Goal: Task Accomplishment & Management: Manage account settings

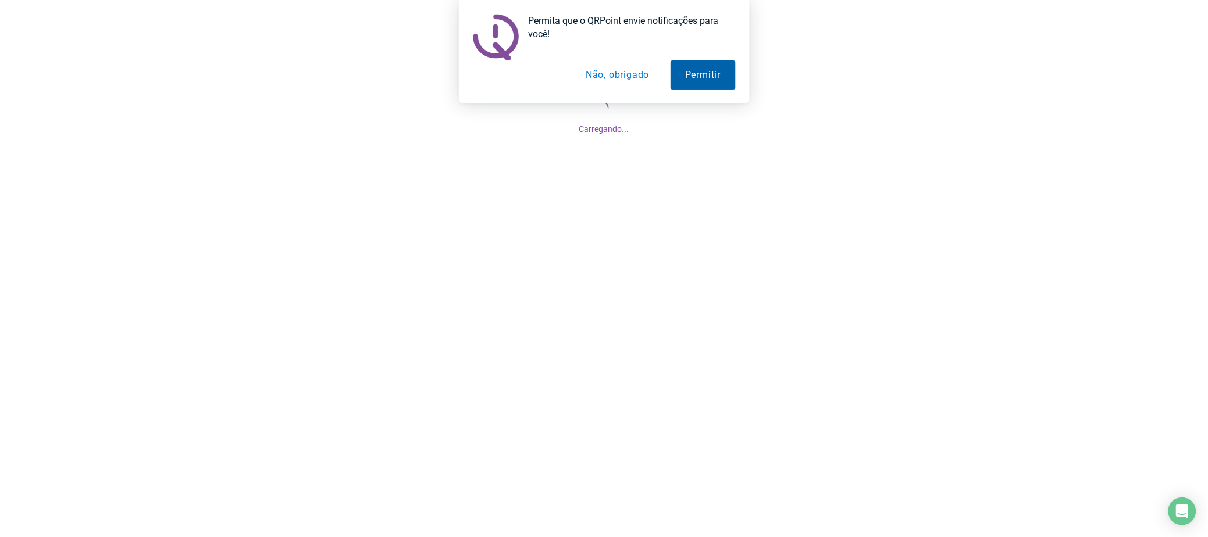
click at [711, 80] on button "Permitir" at bounding box center [702, 74] width 65 height 29
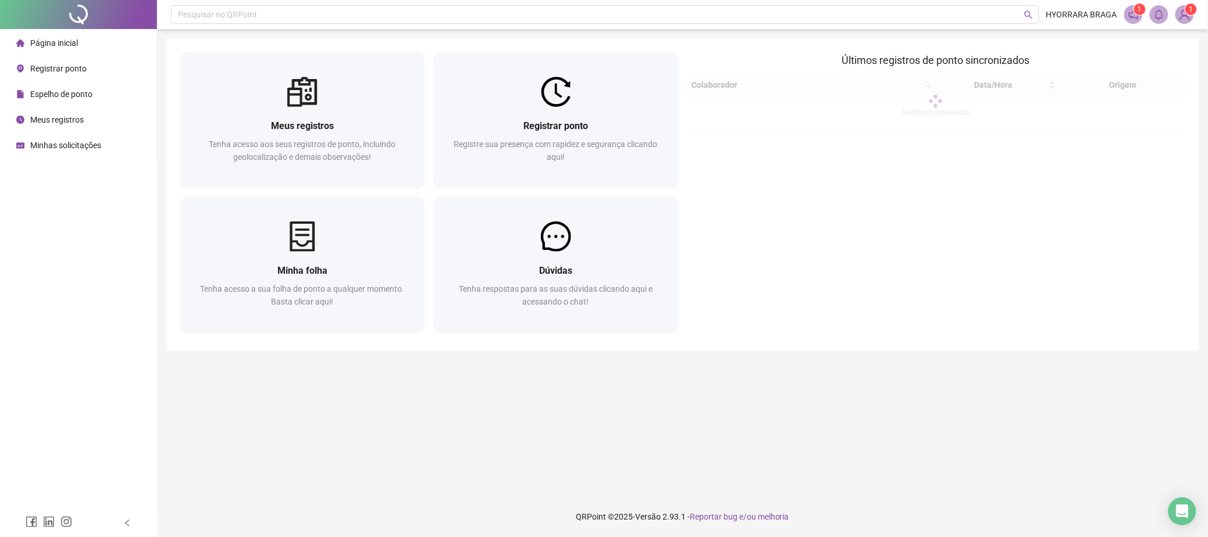
click at [71, 48] on span "Página inicial" at bounding box center [54, 42] width 48 height 9
click at [65, 43] on span "Página inicial" at bounding box center [54, 42] width 48 height 9
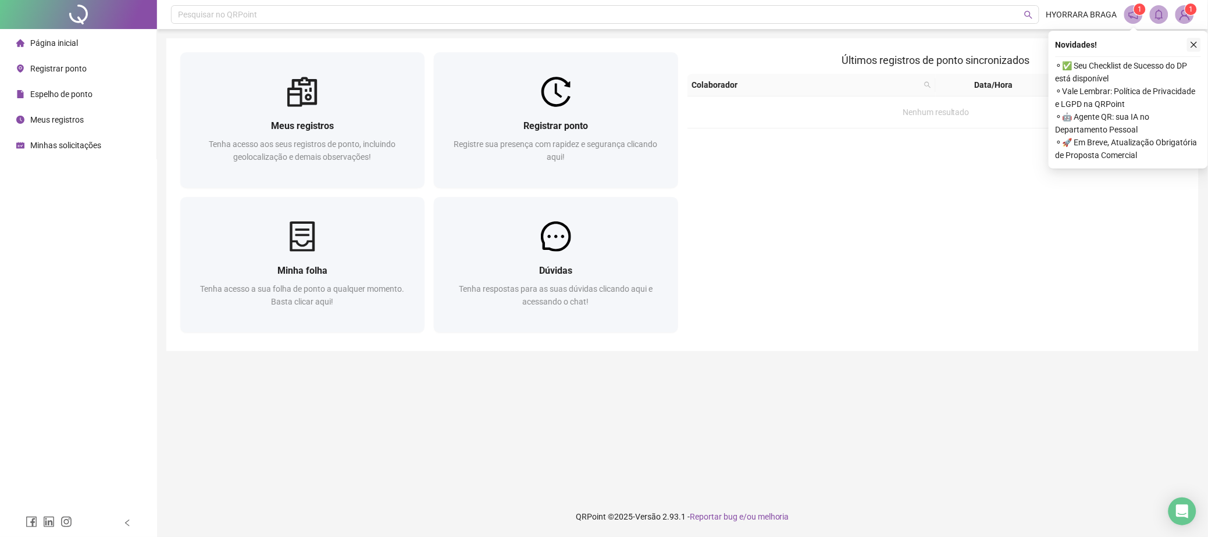
click at [1194, 47] on icon "close" at bounding box center [1194, 45] width 8 height 8
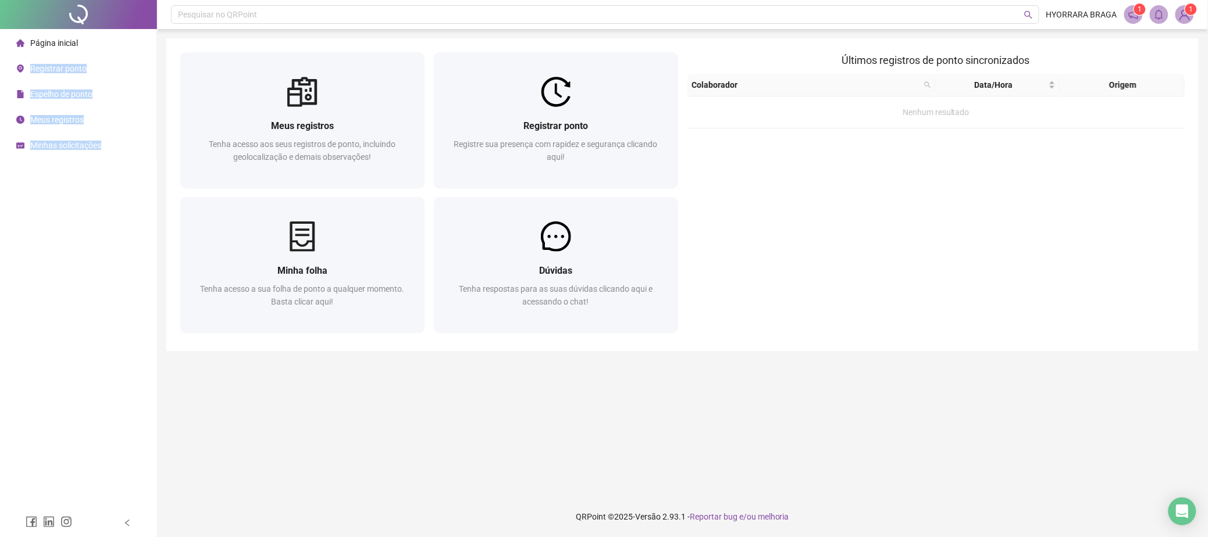
drag, startPoint x: 49, startPoint y: 48, endPoint x: 52, endPoint y: 184, distance: 136.7
click at [61, 154] on ul "Página inicial Registrar ponto Espelho de ponto Meus registros Minhas solicitaç…" at bounding box center [78, 94] width 157 height 130
click at [52, 184] on div "Página inicial Registrar ponto Espelho de ponto Meus registros Minhas solicitaç…" at bounding box center [78, 254] width 157 height 509
click at [1182, 13] on img at bounding box center [1184, 14] width 17 height 17
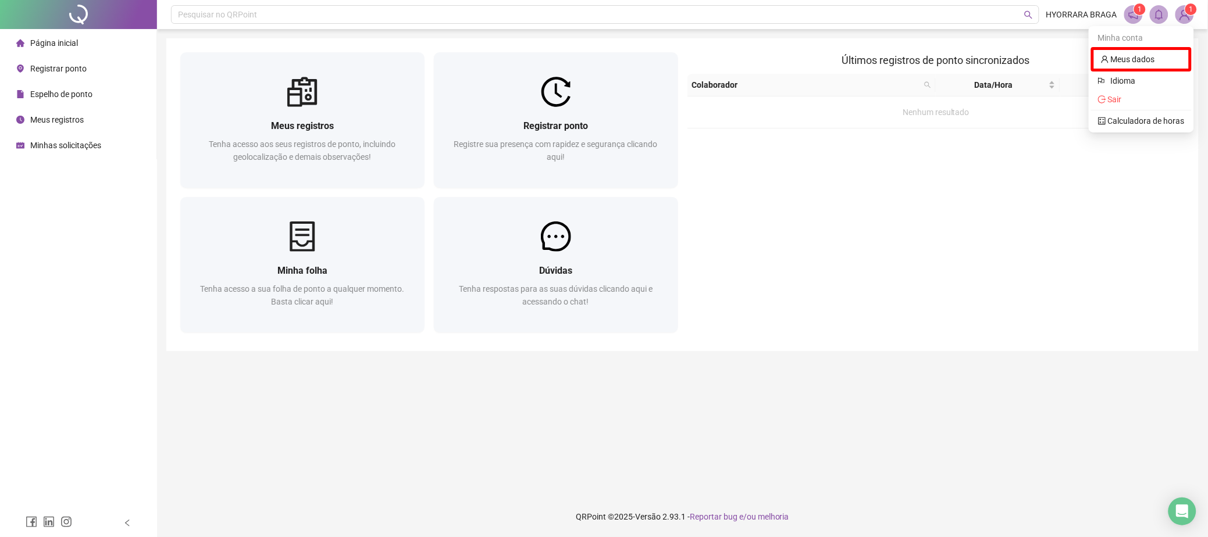
click at [1185, 20] on img at bounding box center [1184, 14] width 17 height 17
click at [1088, 263] on div "Últimos registros de ponto sincronizados Colaborador Data/Hora Origem Nenhum re…" at bounding box center [936, 194] width 507 height 285
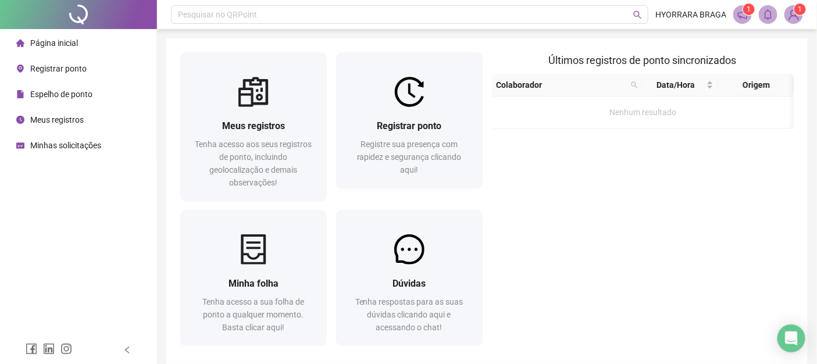
click at [64, 52] on div "Página inicial" at bounding box center [47, 42] width 62 height 23
click at [791, 17] on img at bounding box center [793, 14] width 17 height 17
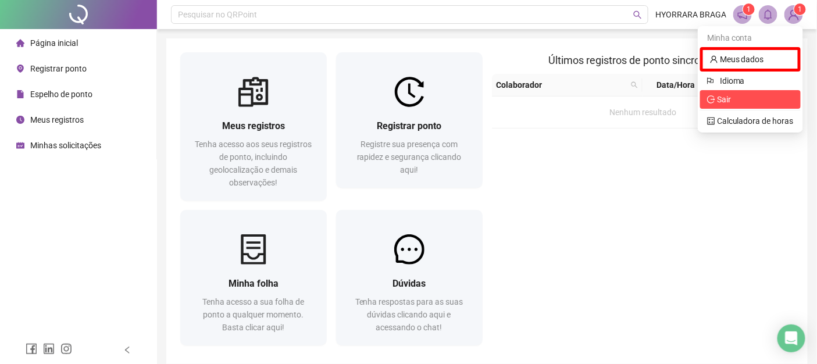
click at [738, 99] on span "Sair" at bounding box center [750, 99] width 87 height 13
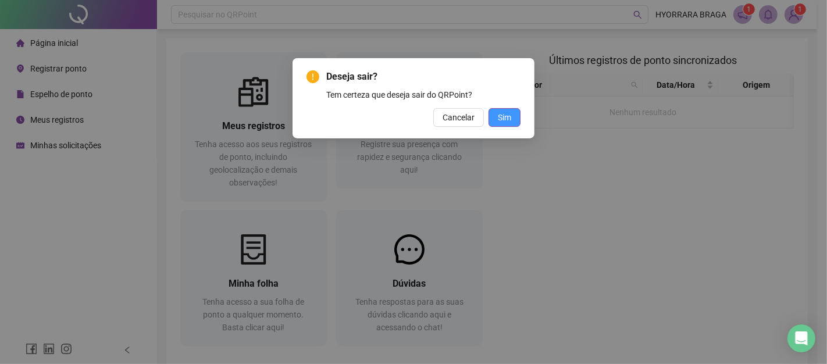
click at [503, 121] on span "Sim" at bounding box center [504, 117] width 13 height 13
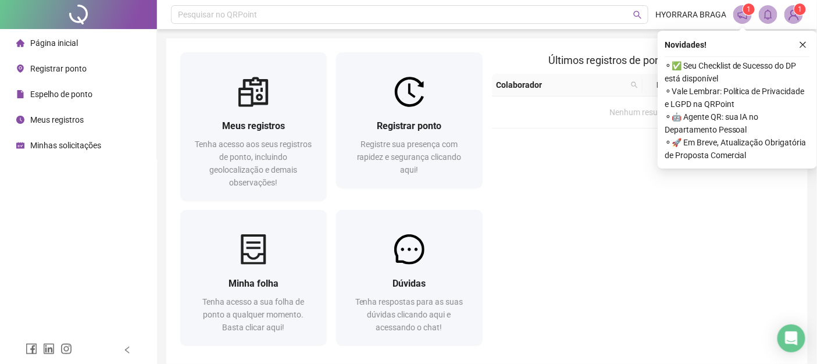
click at [792, 17] on img at bounding box center [793, 14] width 17 height 17
